Goal: Register for event/course

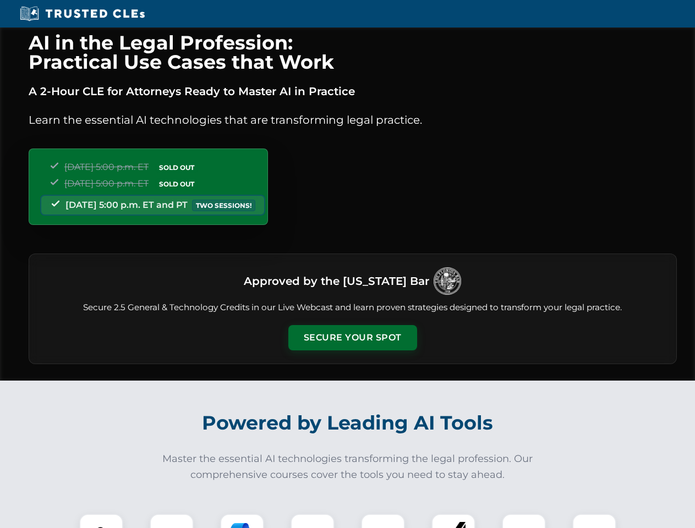
click at [352, 338] on button "Secure Your Spot" at bounding box center [352, 337] width 129 height 25
click at [101, 521] on img at bounding box center [101, 536] width 32 height 32
